Goal: Task Accomplishment & Management: Manage account settings

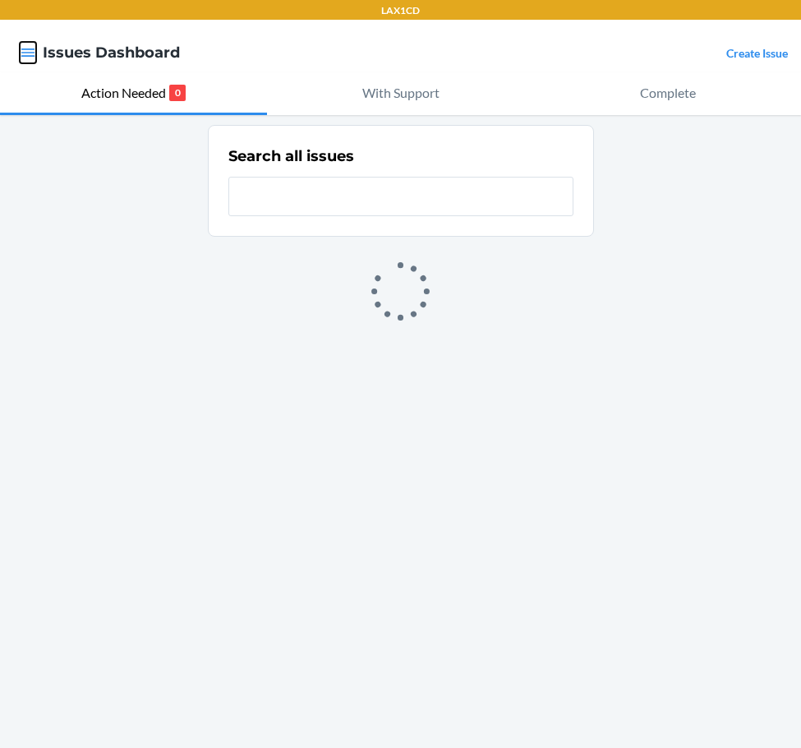
click at [21, 48] on icon "button" at bounding box center [28, 52] width 16 height 16
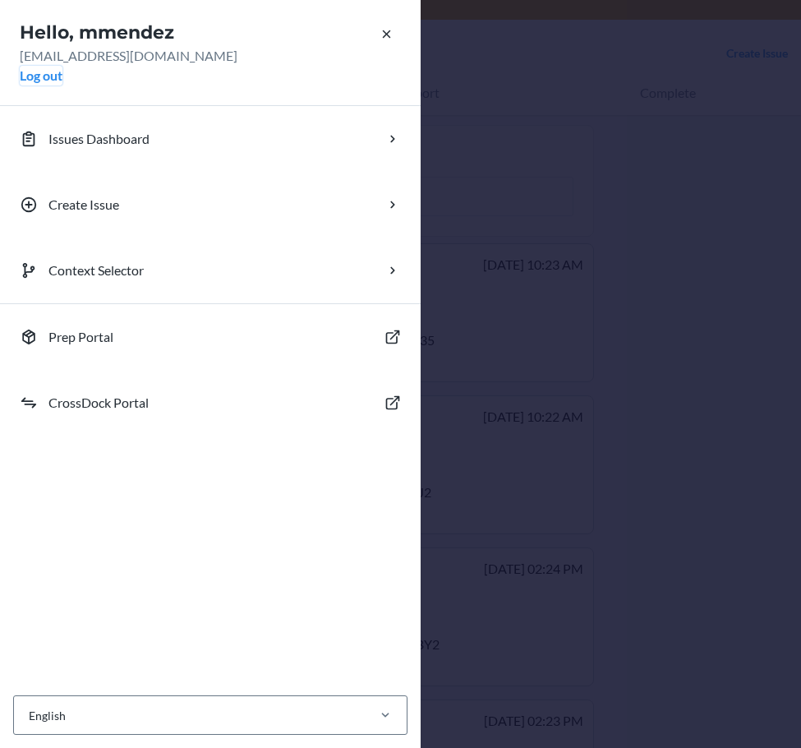
click at [39, 84] on button "Log out" at bounding box center [41, 76] width 43 height 20
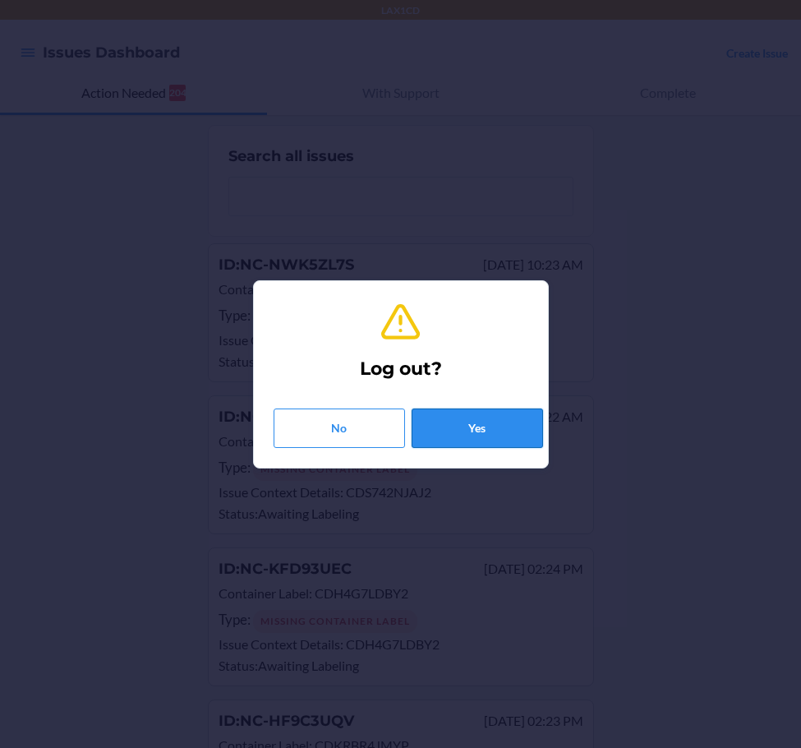
click at [492, 411] on button "Yes" at bounding box center [477, 427] width 131 height 39
